Goal: Navigation & Orientation: Find specific page/section

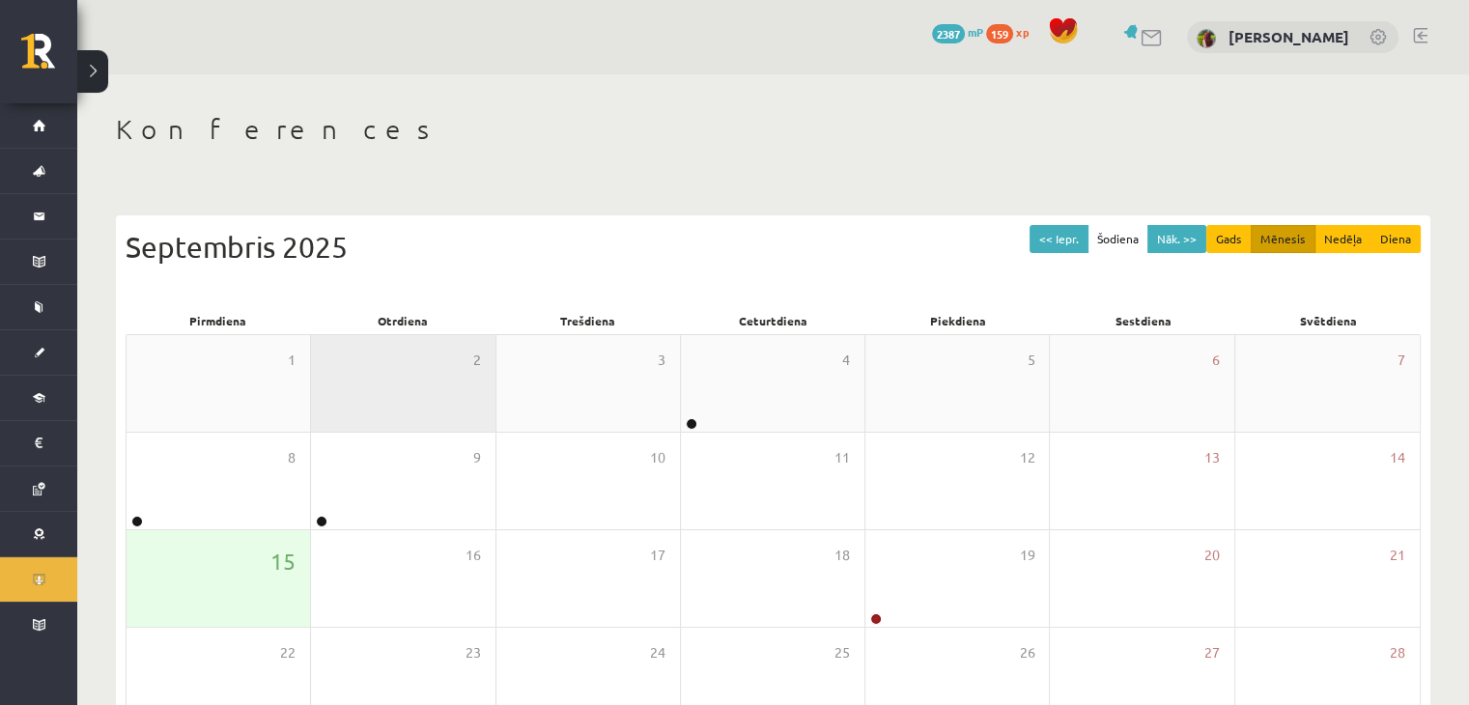
scroll to position [97, 0]
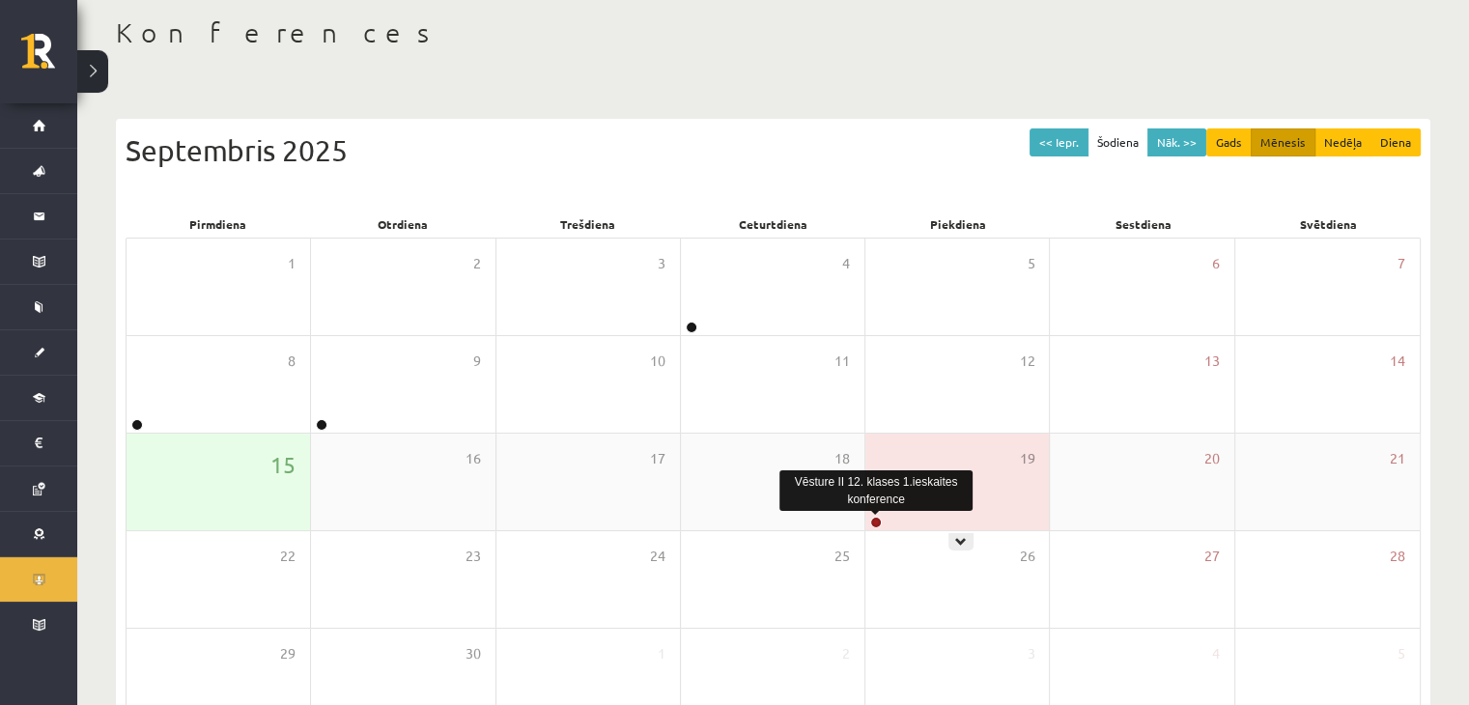
click at [878, 521] on link at bounding box center [876, 523] width 12 height 12
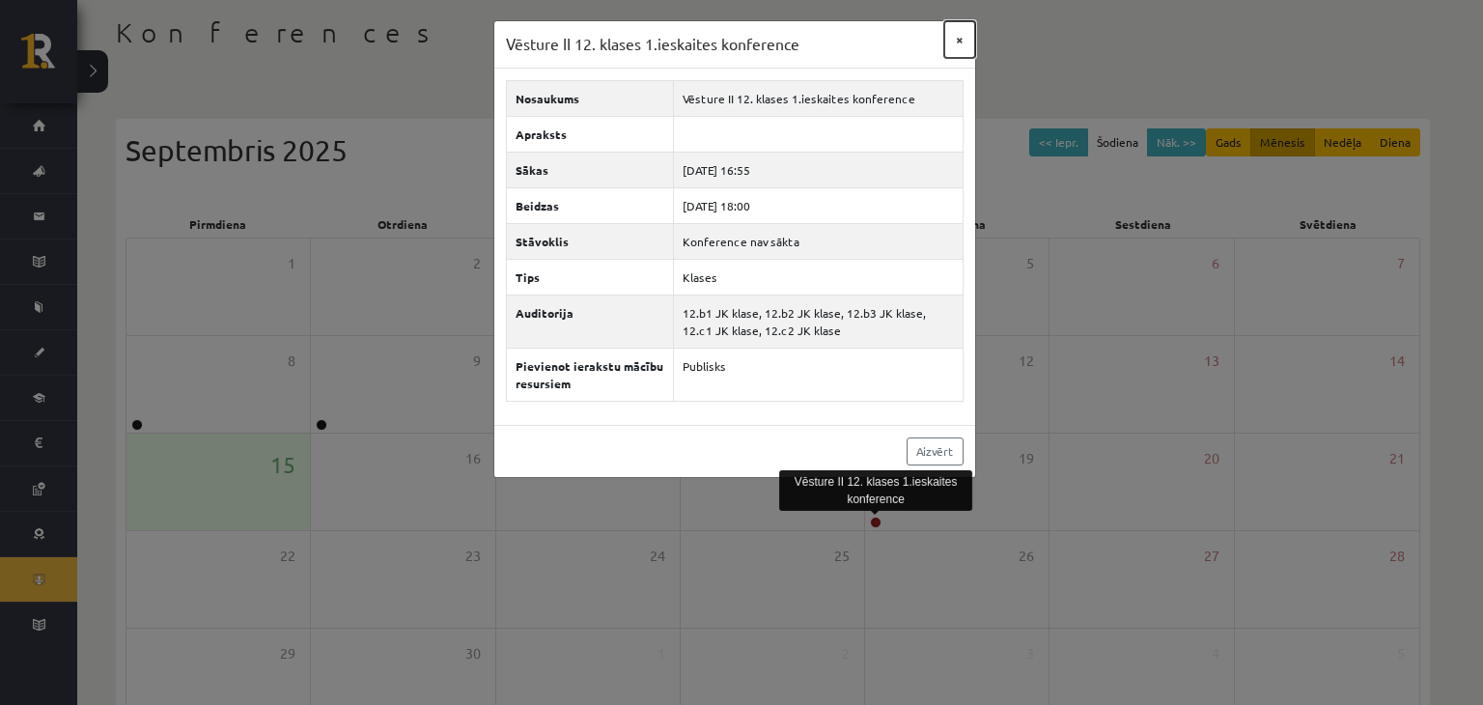
click at [962, 42] on button "×" at bounding box center [959, 39] width 31 height 37
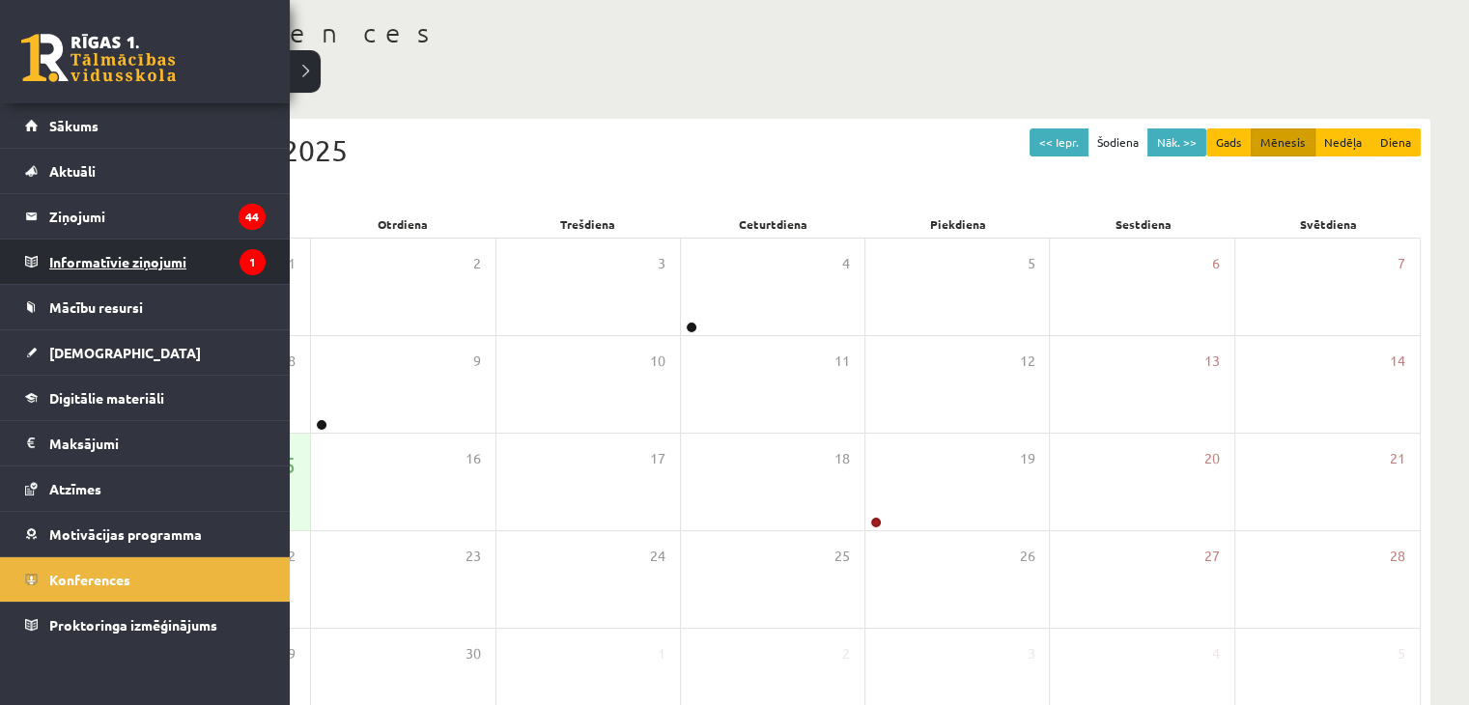
click at [97, 264] on legend "Informatīvie ziņojumi 1" at bounding box center [157, 261] width 216 height 44
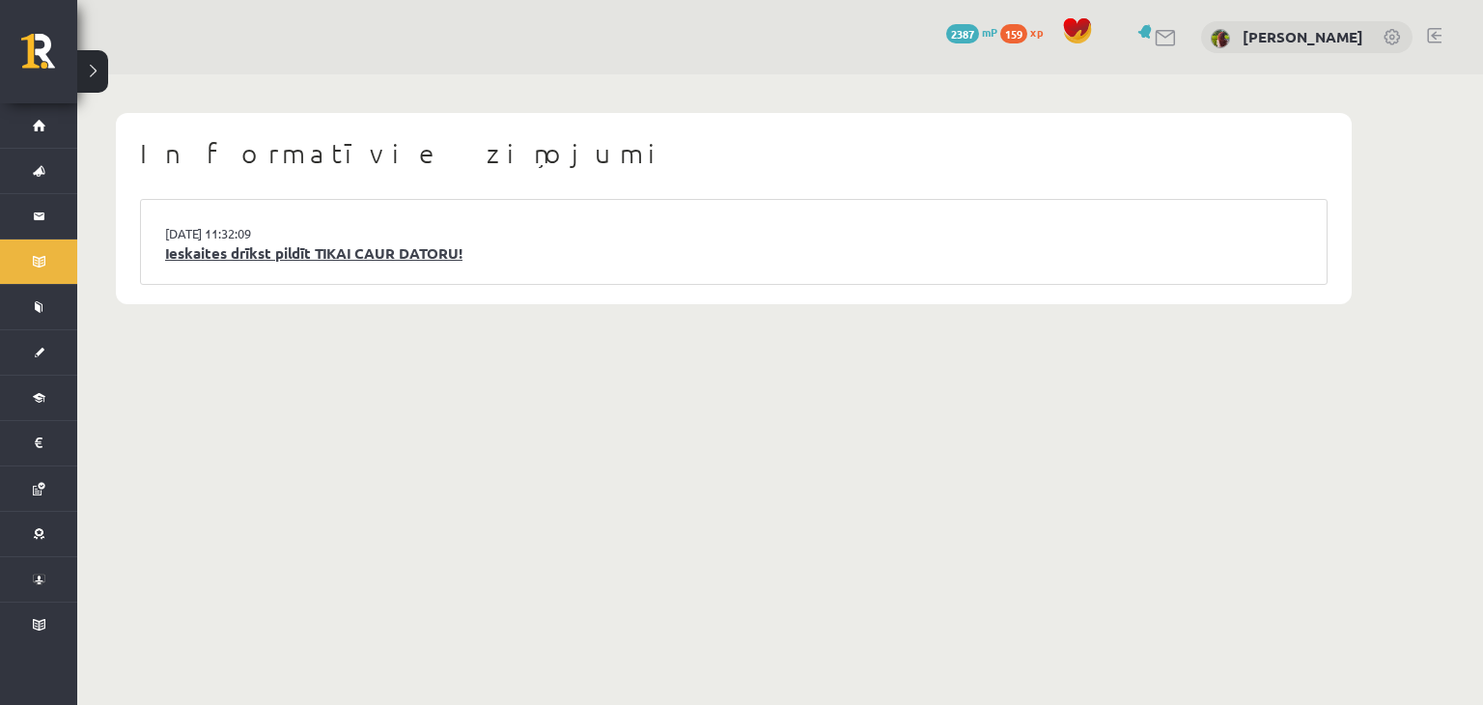
click at [211, 261] on link "Ieskaites drīkst pildīt TIKAI CAUR DATORU!" at bounding box center [734, 253] width 1138 height 22
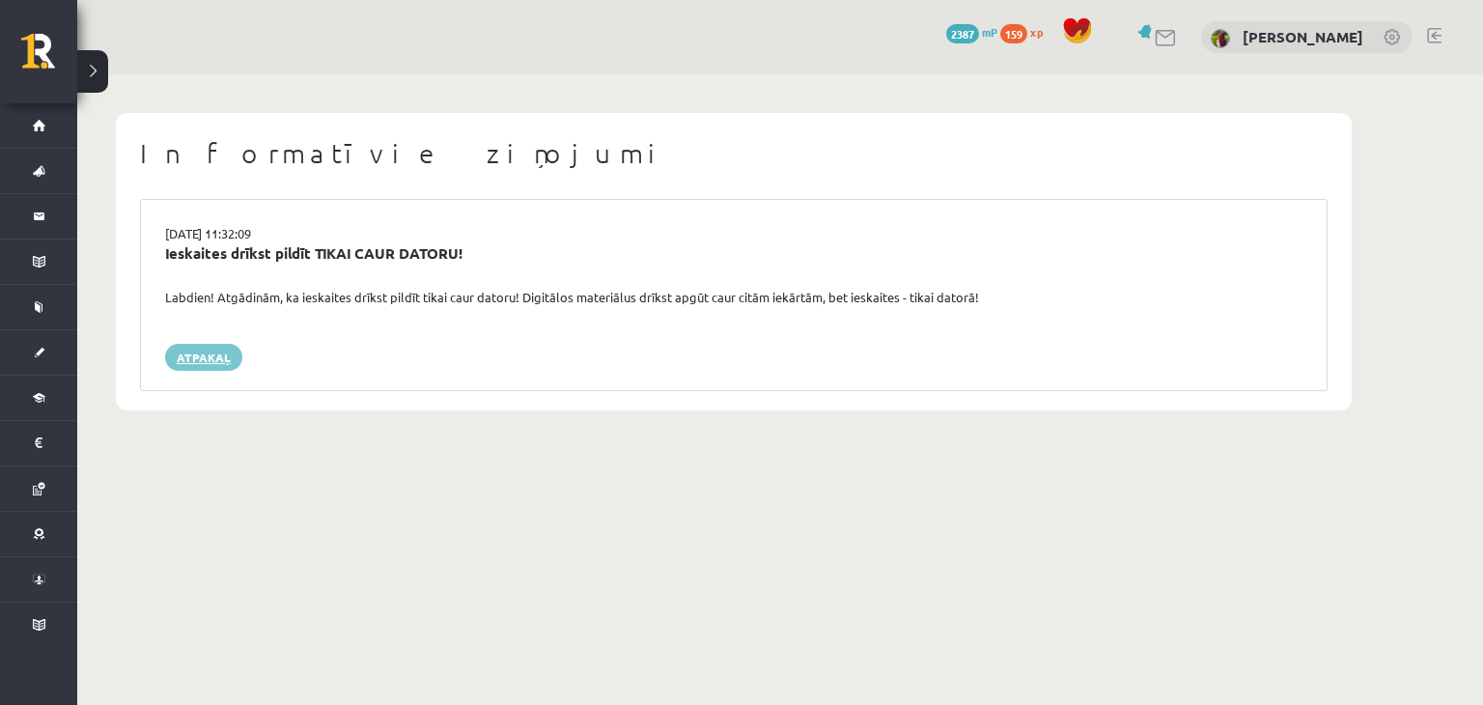
click at [225, 361] on link "Atpakaļ" at bounding box center [203, 357] width 77 height 27
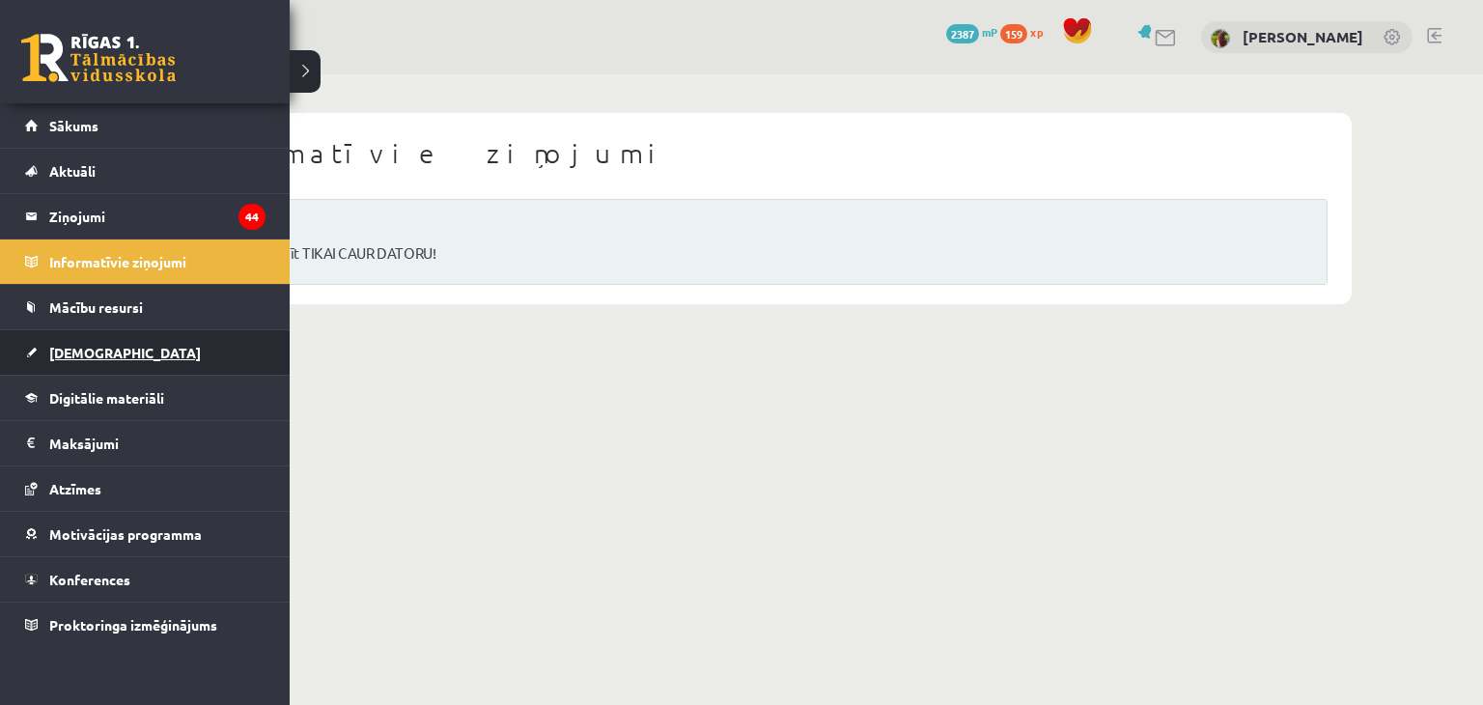
click at [67, 351] on span "[DEMOGRAPHIC_DATA]" at bounding box center [125, 352] width 152 height 17
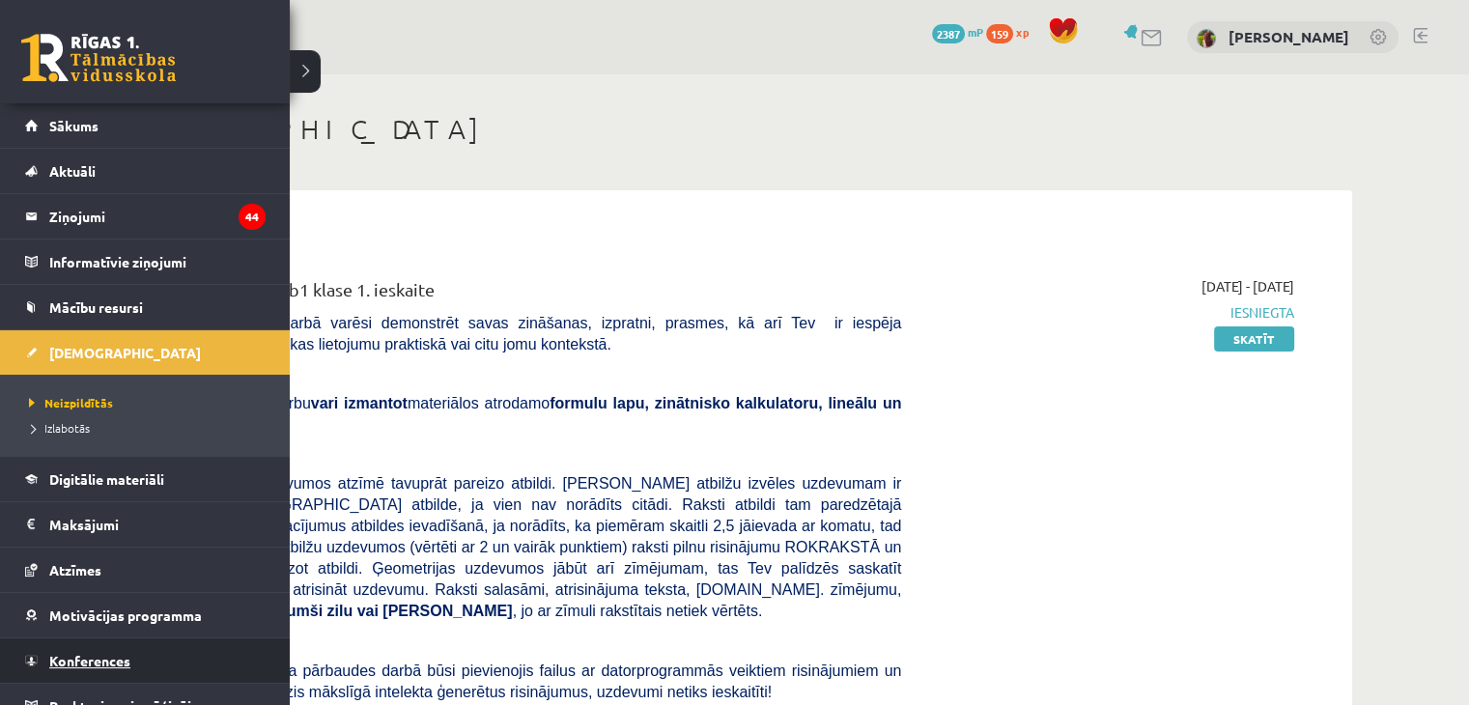
click at [68, 654] on span "Konferences" at bounding box center [89, 660] width 81 height 17
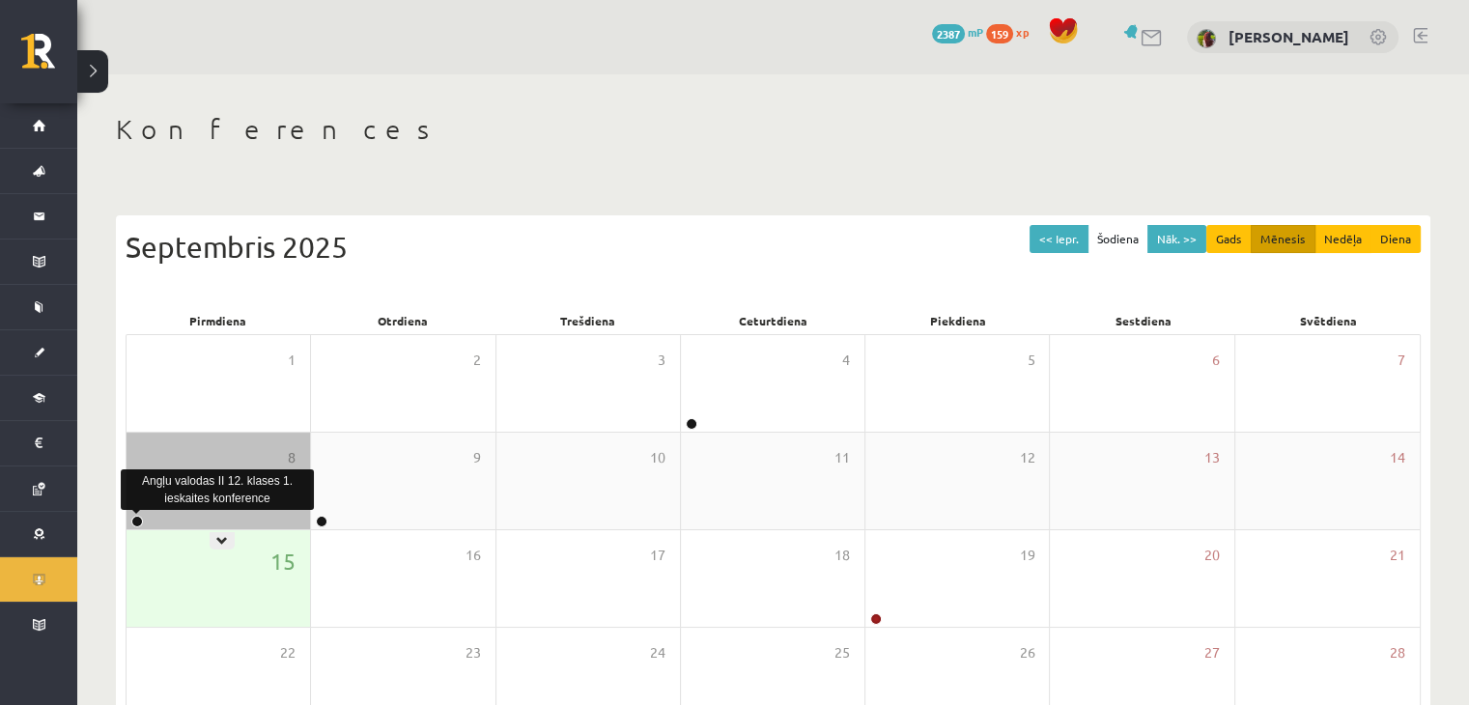
click at [138, 524] on link at bounding box center [137, 522] width 12 height 12
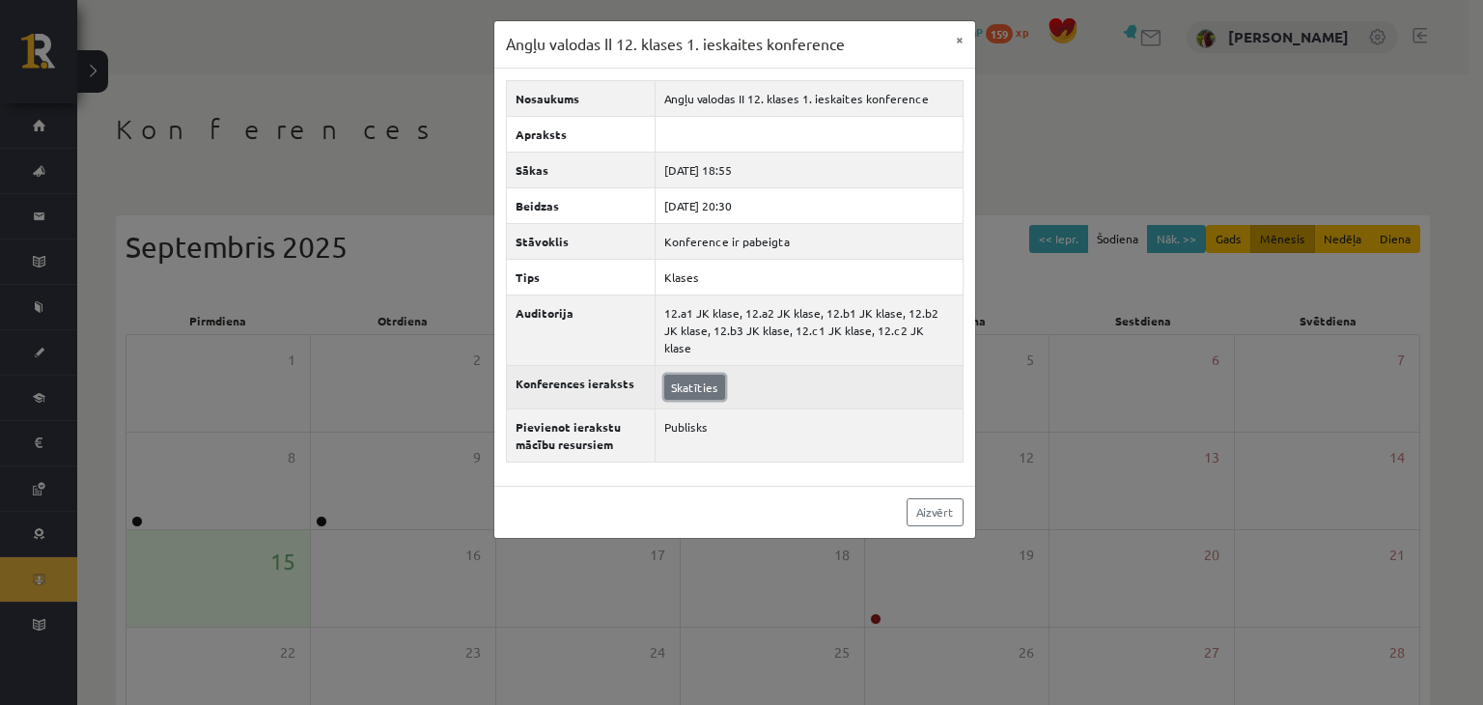
click at [678, 378] on link "Skatīties" at bounding box center [694, 387] width 61 height 25
